Goal: Transaction & Acquisition: Subscribe to service/newsletter

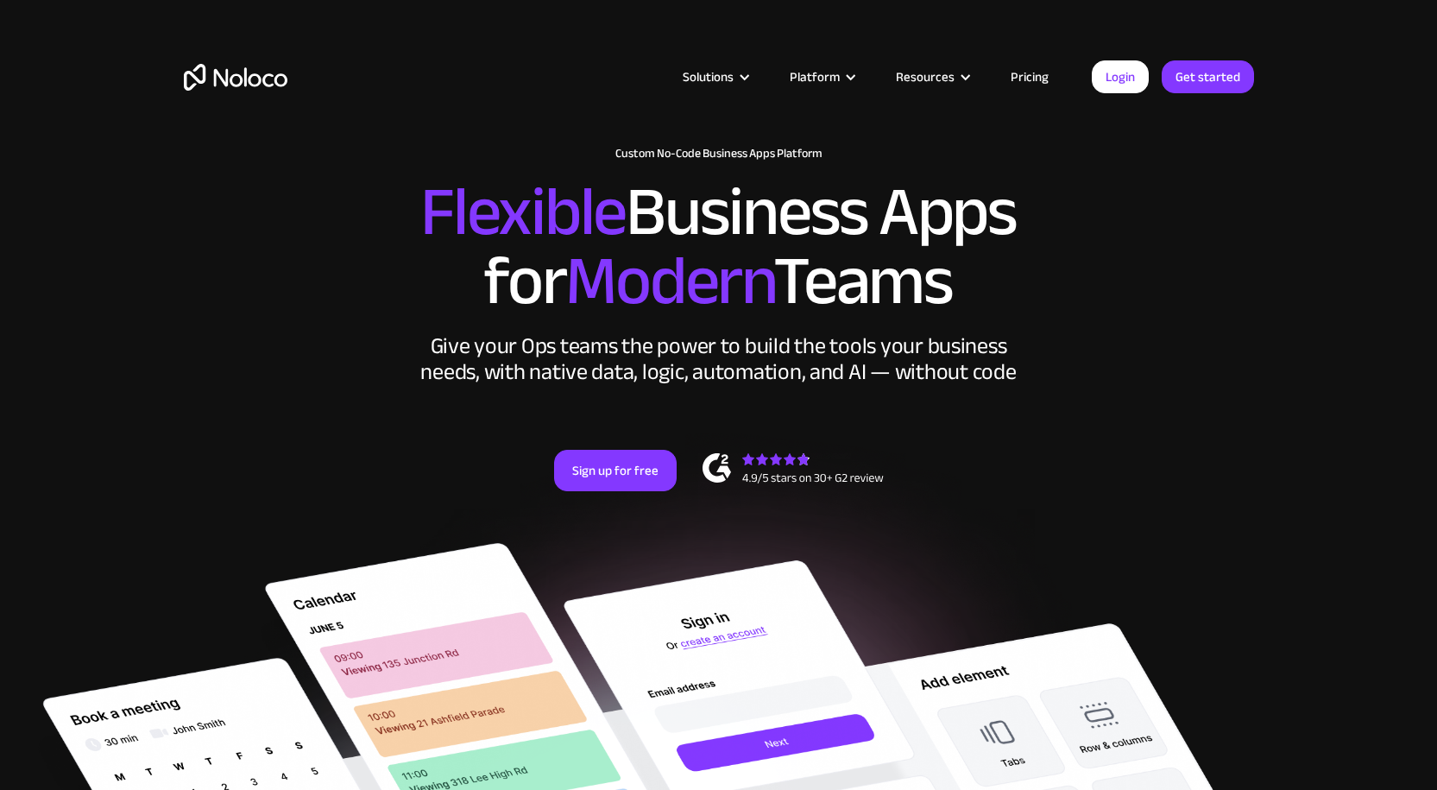
click at [1039, 75] on link "Pricing" at bounding box center [1029, 77] width 81 height 22
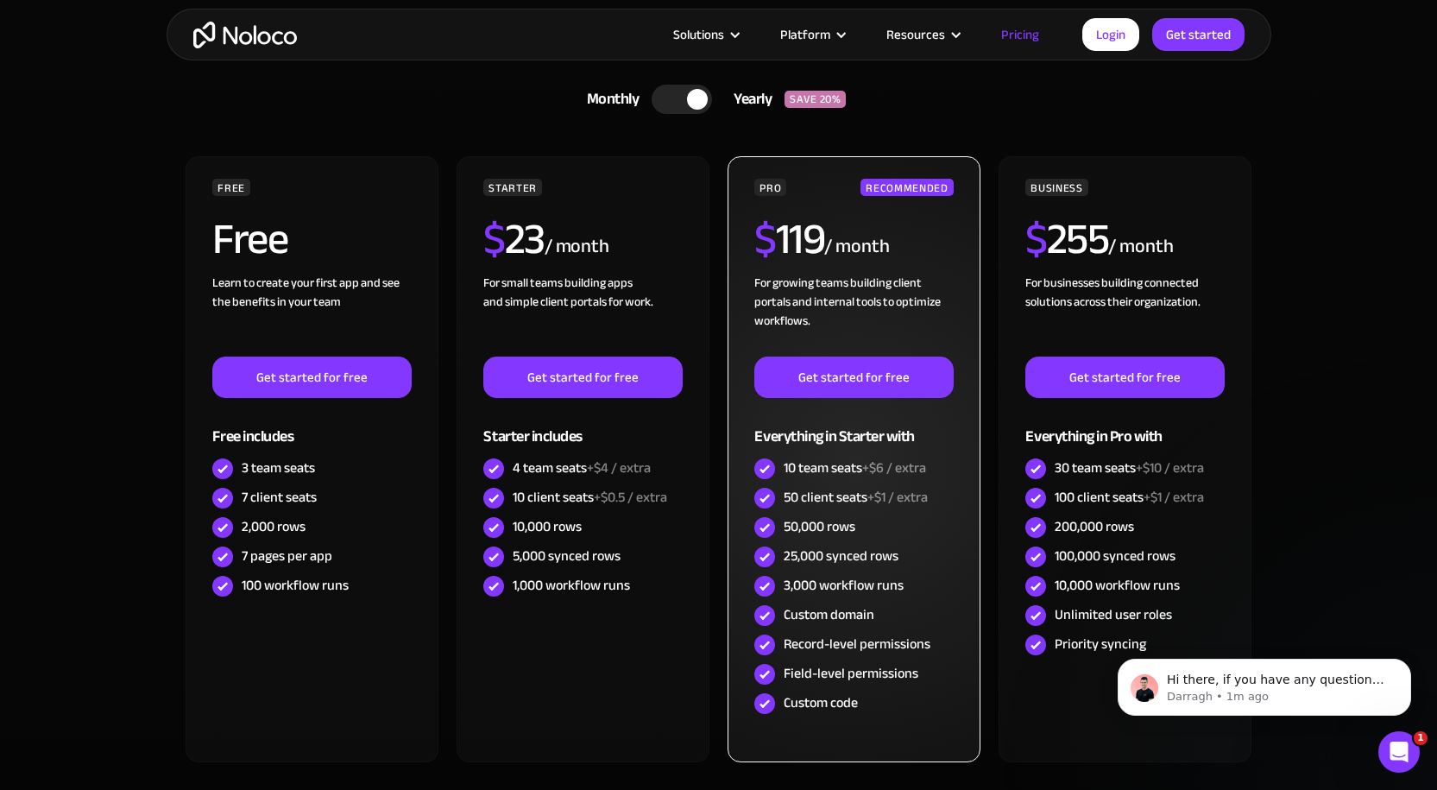
scroll to position [518, 0]
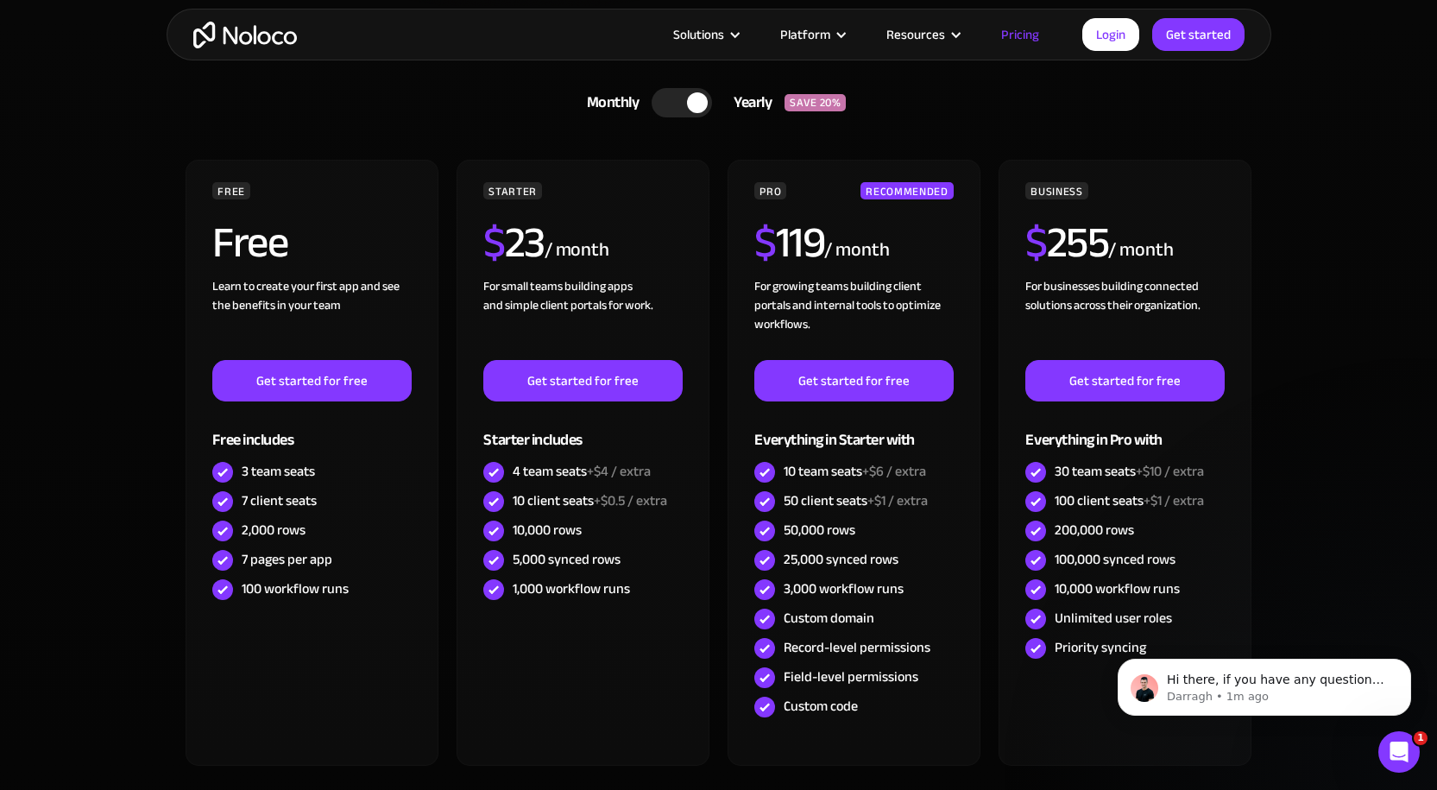
click at [670, 94] on div at bounding box center [682, 102] width 60 height 29
click at [670, 94] on div at bounding box center [673, 102] width 21 height 21
click at [1408, 662] on icon "Dismiss notification" at bounding box center [1406, 663] width 6 height 6
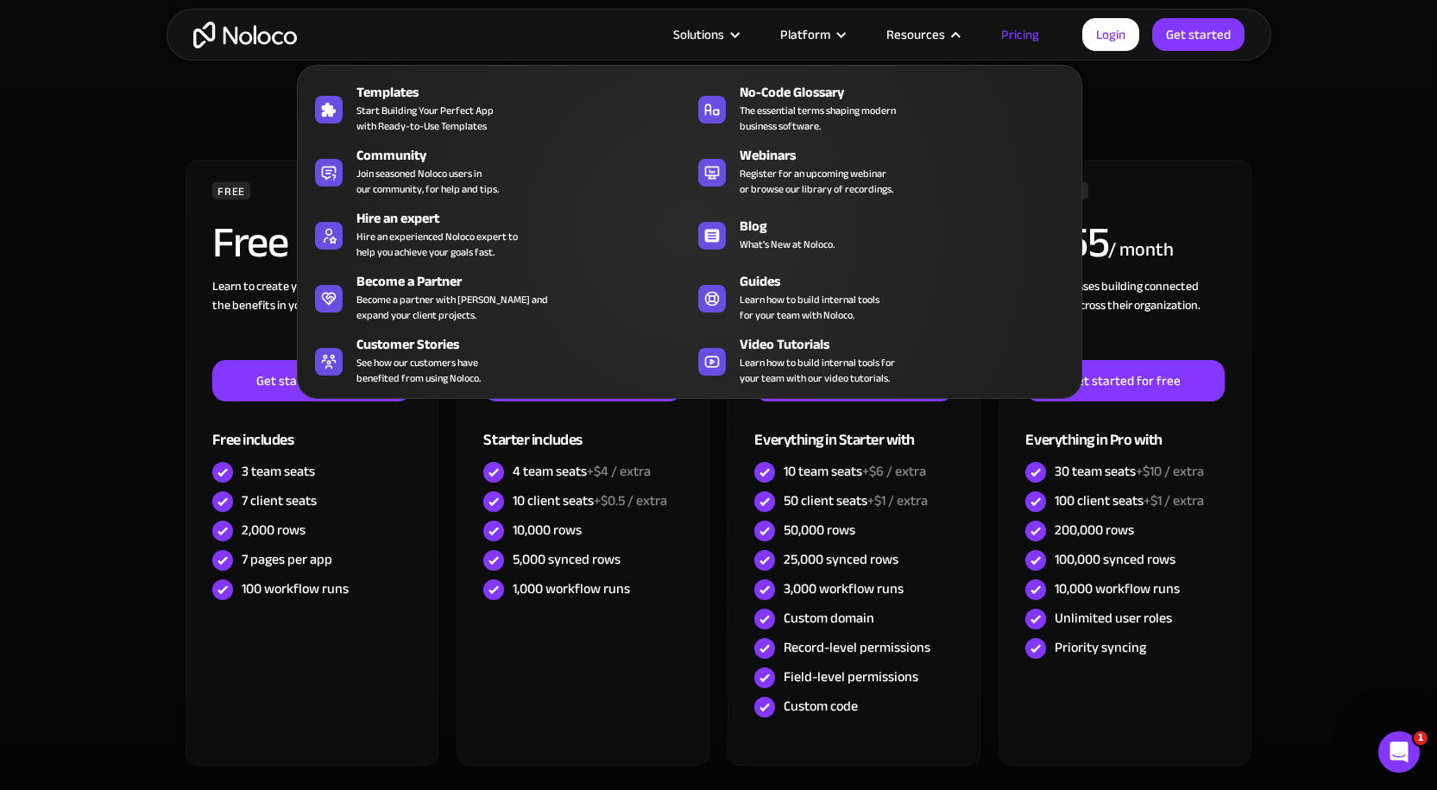
click at [26, 290] on section "CHOOSE YOUR PLAN Monthly Yearly SAVE 20% Monthly Yearly SAVE 20% FREE Free Lear…" at bounding box center [718, 473] width 1437 height 907
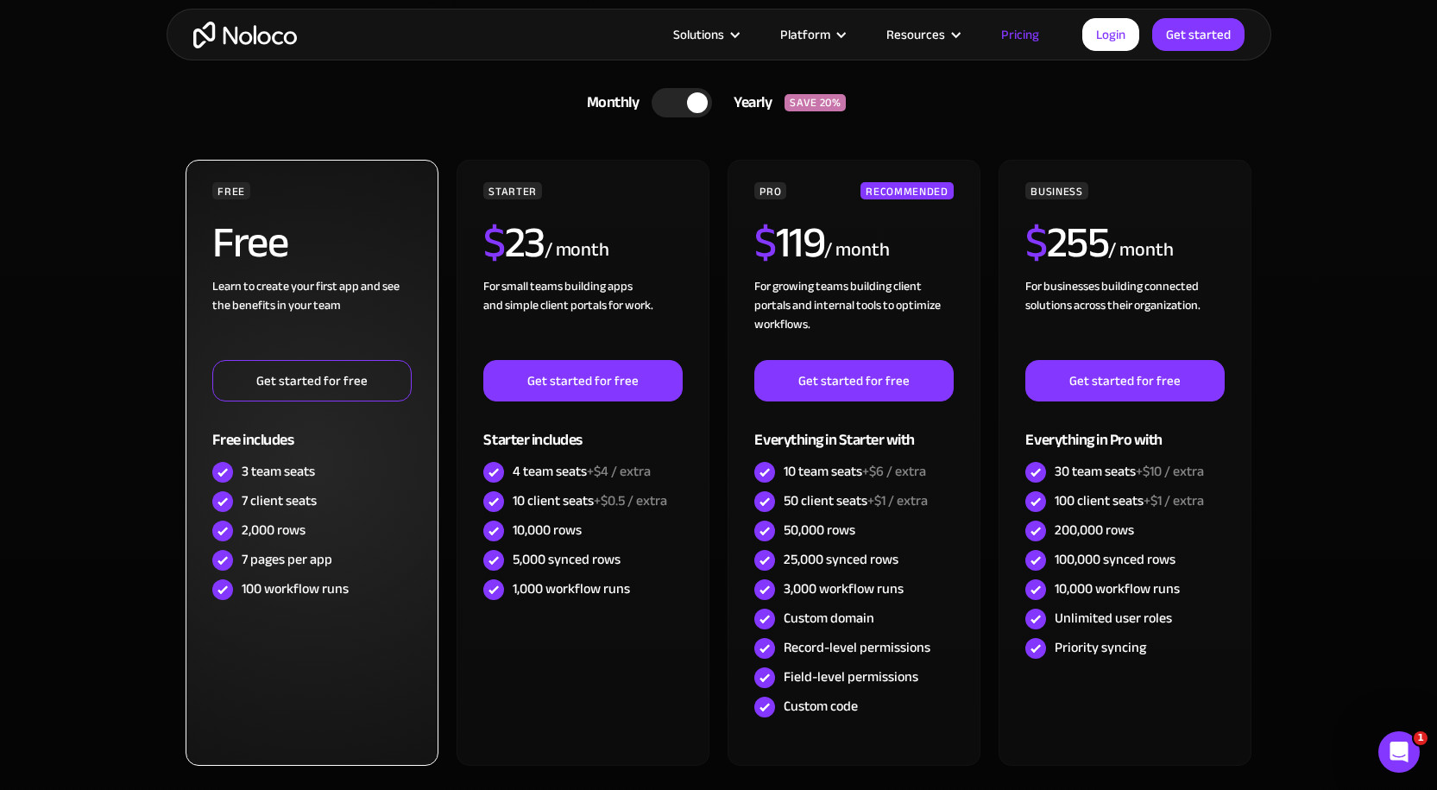
click at [374, 387] on link "Get started for free" at bounding box center [311, 380] width 199 height 41
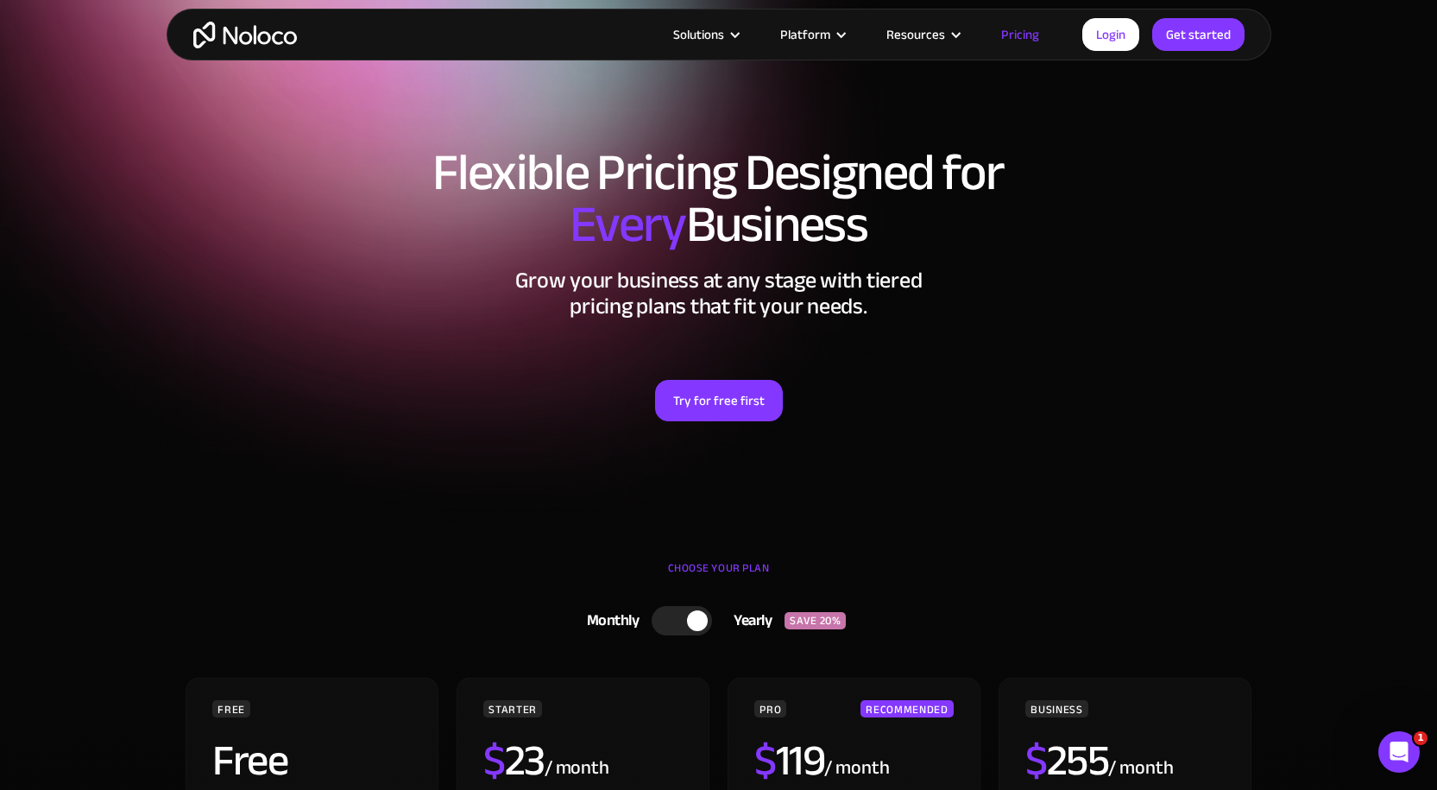
scroll to position [7511, 0]
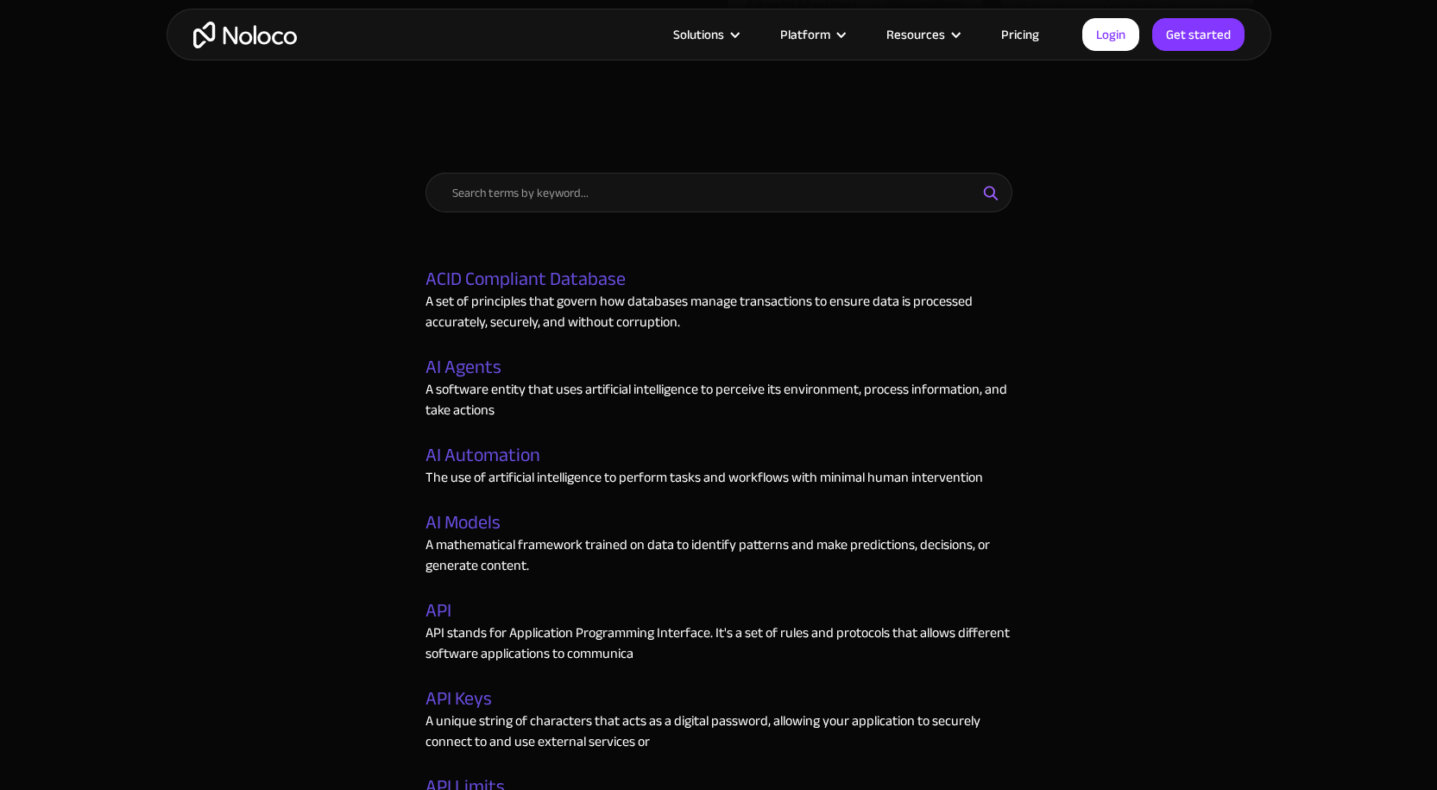
scroll to position [691, 0]
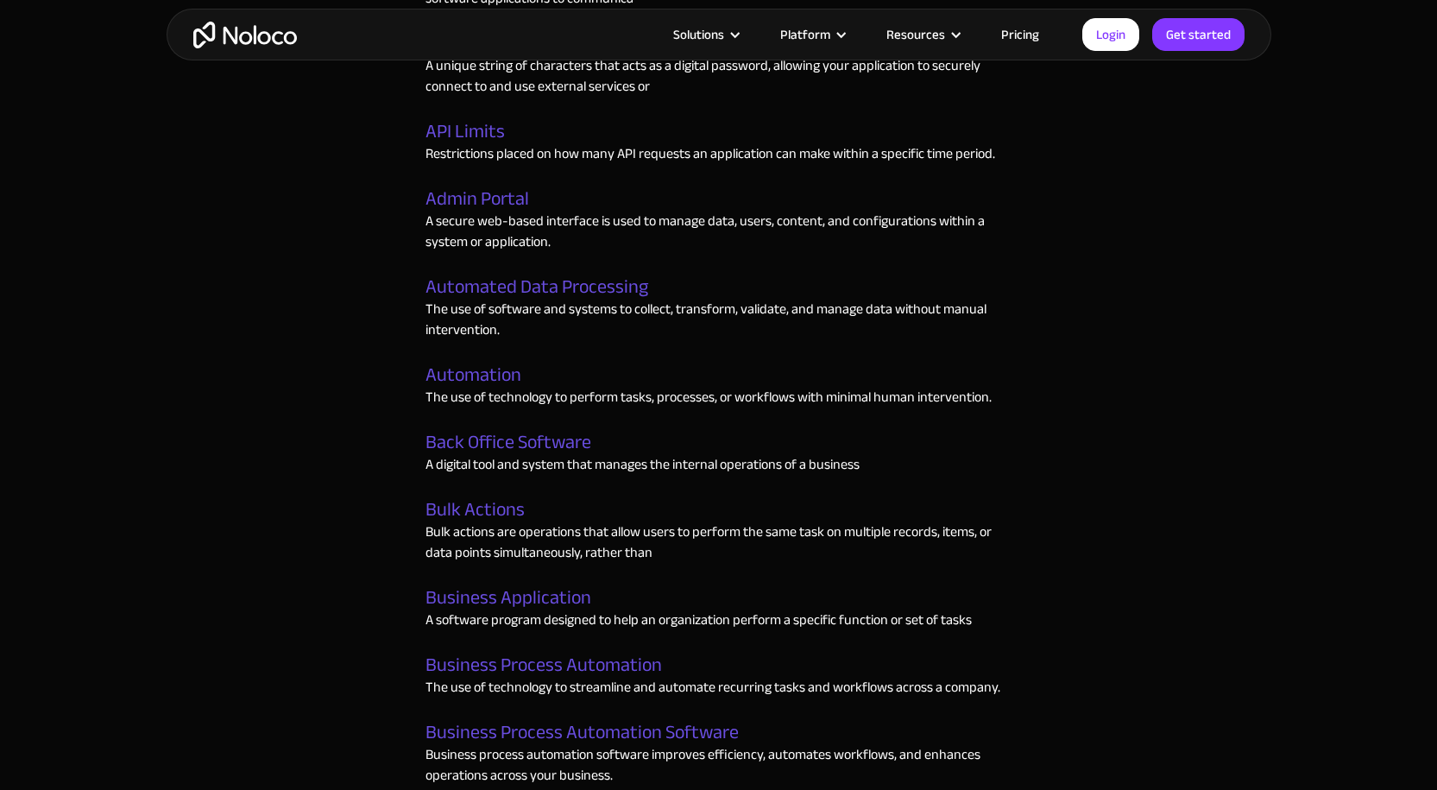
scroll to position [1381, 0]
